Goal: Information Seeking & Learning: Check status

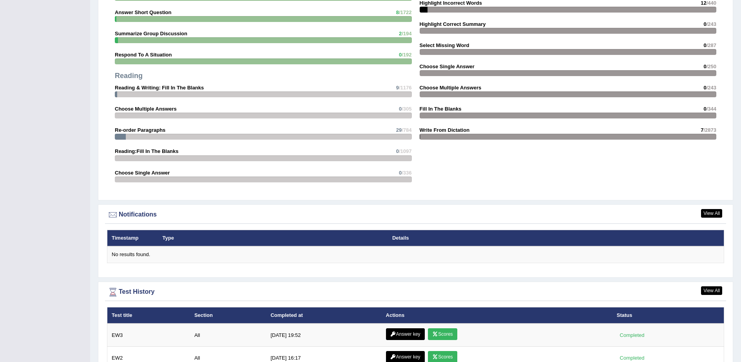
scroll to position [823, 0]
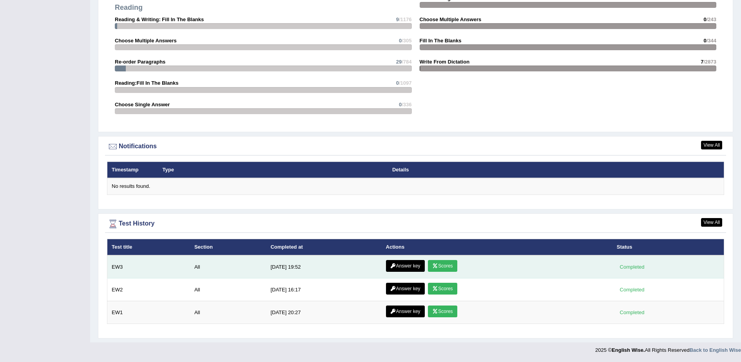
click at [403, 269] on link "Answer key" at bounding box center [405, 266] width 39 height 12
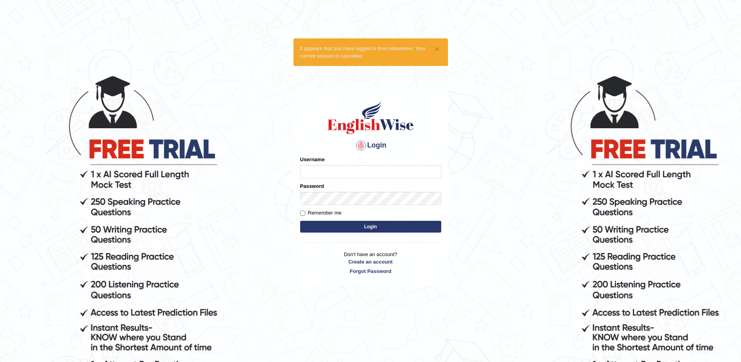
type input "sumeit_newzealand"
click at [303, 215] on input "Remember me" at bounding box center [302, 212] width 5 height 5
checkbox input "true"
click at [326, 224] on button "Login" at bounding box center [370, 227] width 141 height 12
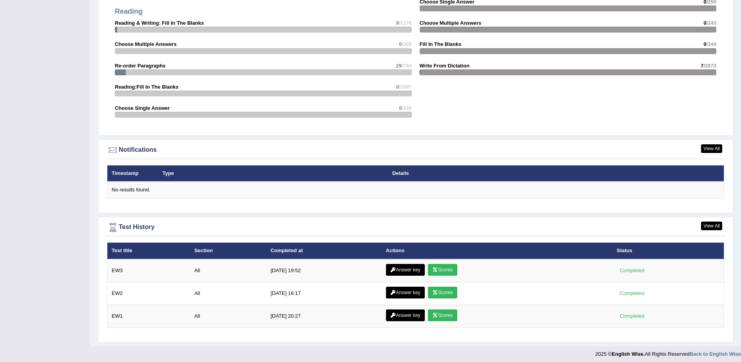
scroll to position [874, 0]
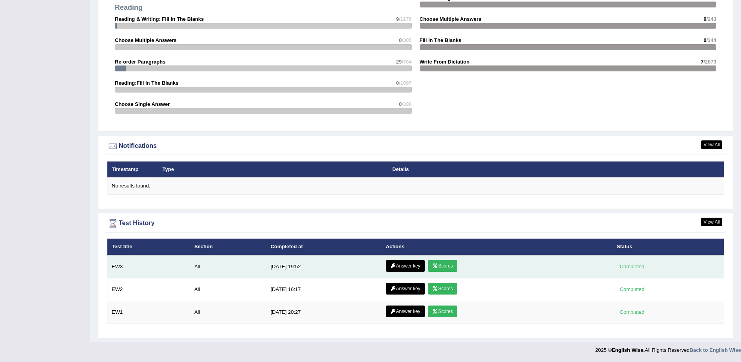
click at [393, 267] on link "Answer key" at bounding box center [405, 266] width 39 height 12
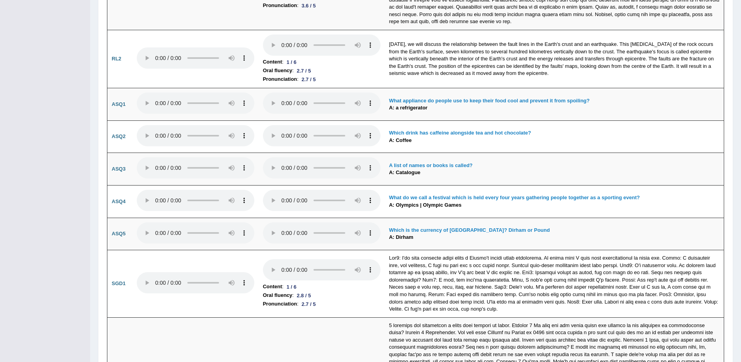
scroll to position [2175, 0]
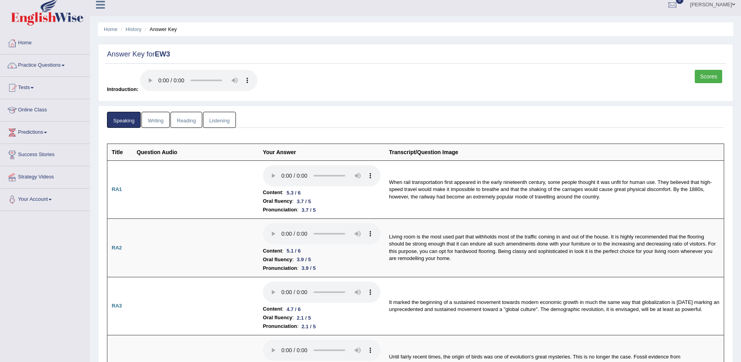
scroll to position [0, 0]
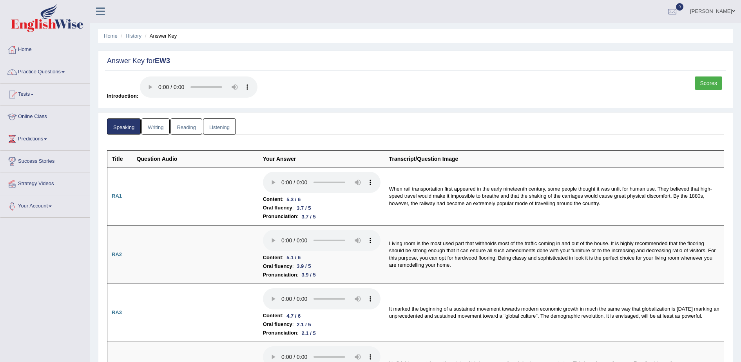
click at [705, 77] on link "Scores" at bounding box center [708, 82] width 27 height 13
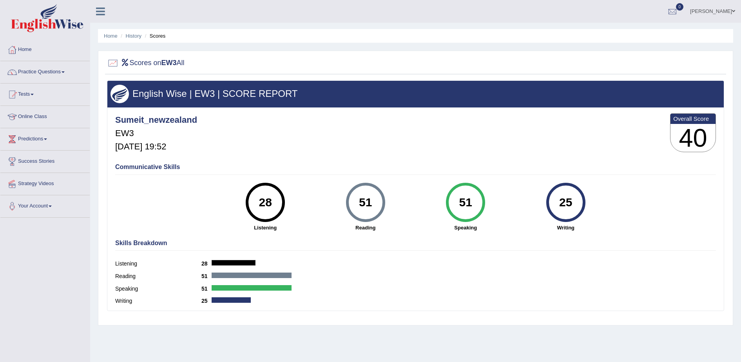
click at [558, 199] on div "25" at bounding box center [565, 202] width 29 height 33
click at [133, 37] on link "History" at bounding box center [134, 36] width 16 height 6
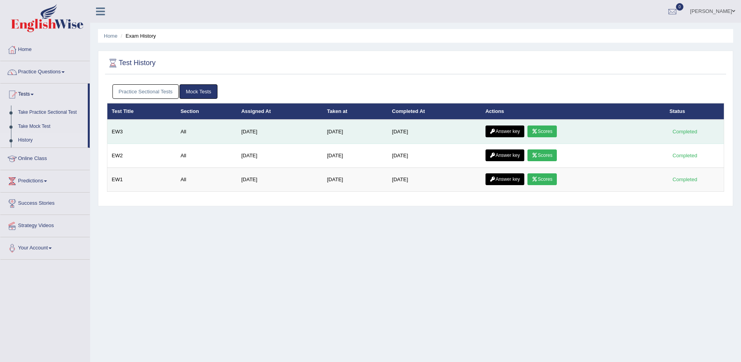
click at [493, 131] on icon at bounding box center [493, 131] width 6 height 5
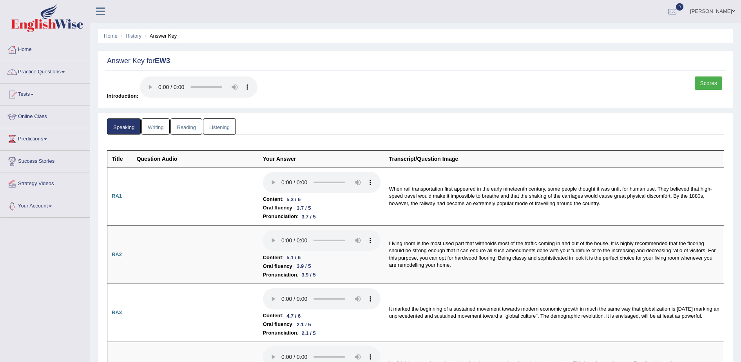
click at [158, 124] on link "Writing" at bounding box center [155, 126] width 28 height 16
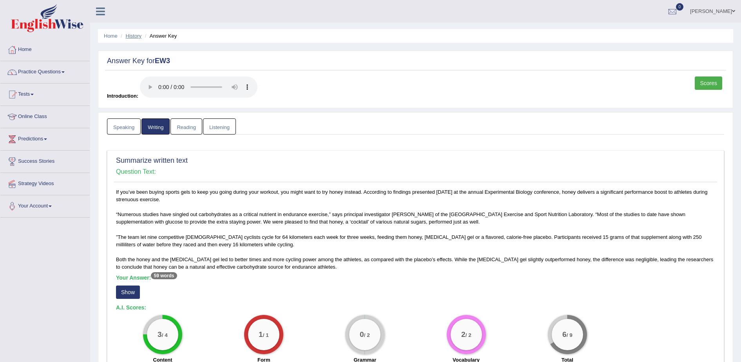
click at [136, 33] on link "History" at bounding box center [134, 36] width 16 height 6
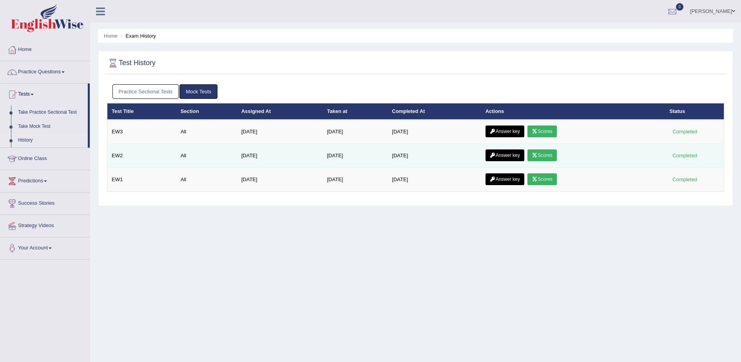
click at [506, 152] on link "Answer key" at bounding box center [505, 155] width 39 height 12
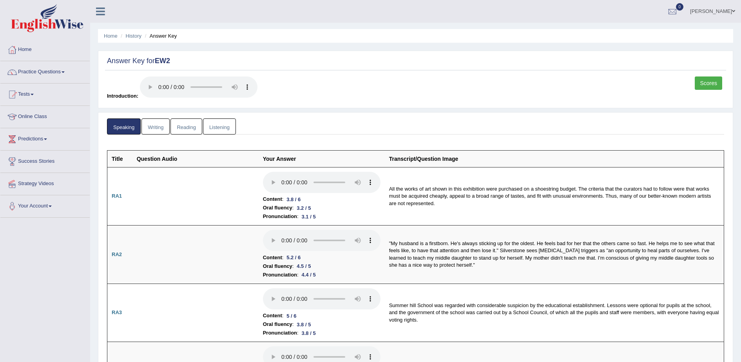
click at [155, 129] on link "Writing" at bounding box center [155, 126] width 28 height 16
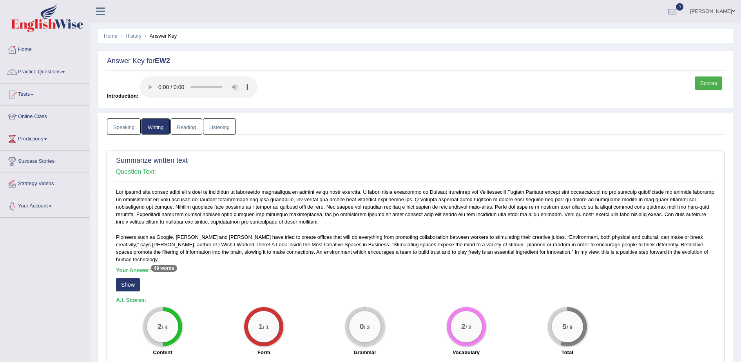
click at [707, 82] on link "Scores" at bounding box center [708, 82] width 27 height 13
